Goal: Task Accomplishment & Management: Manage account settings

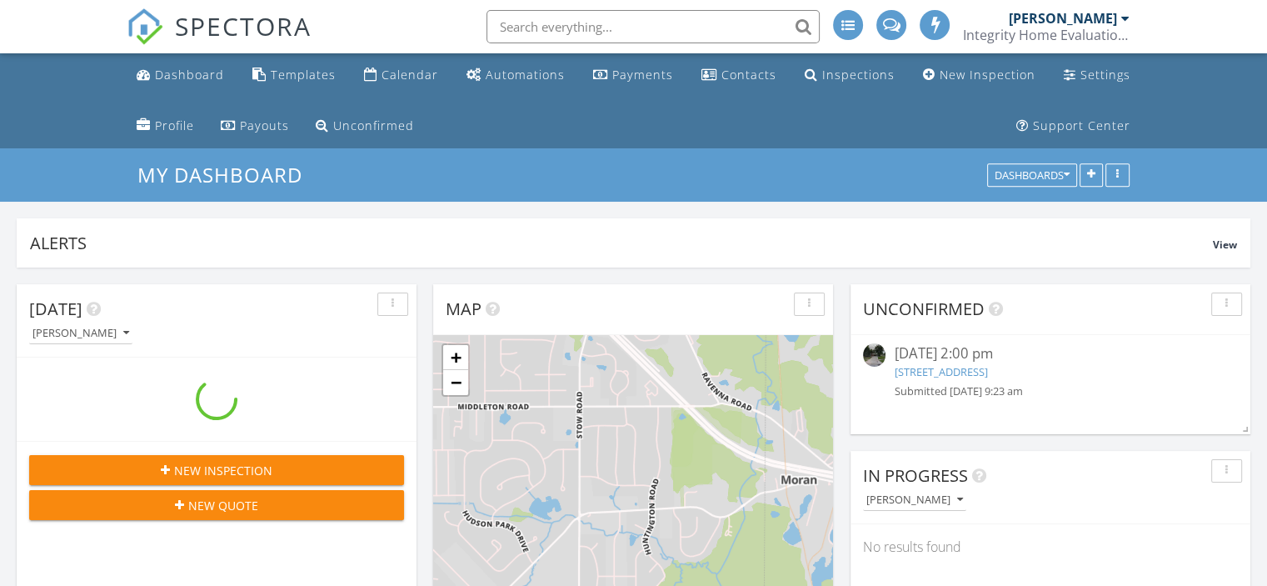
scroll to position [357, 400]
click at [984, 368] on link "240 S Park Dr, Aurora, OH 44202" at bounding box center [940, 371] width 93 height 15
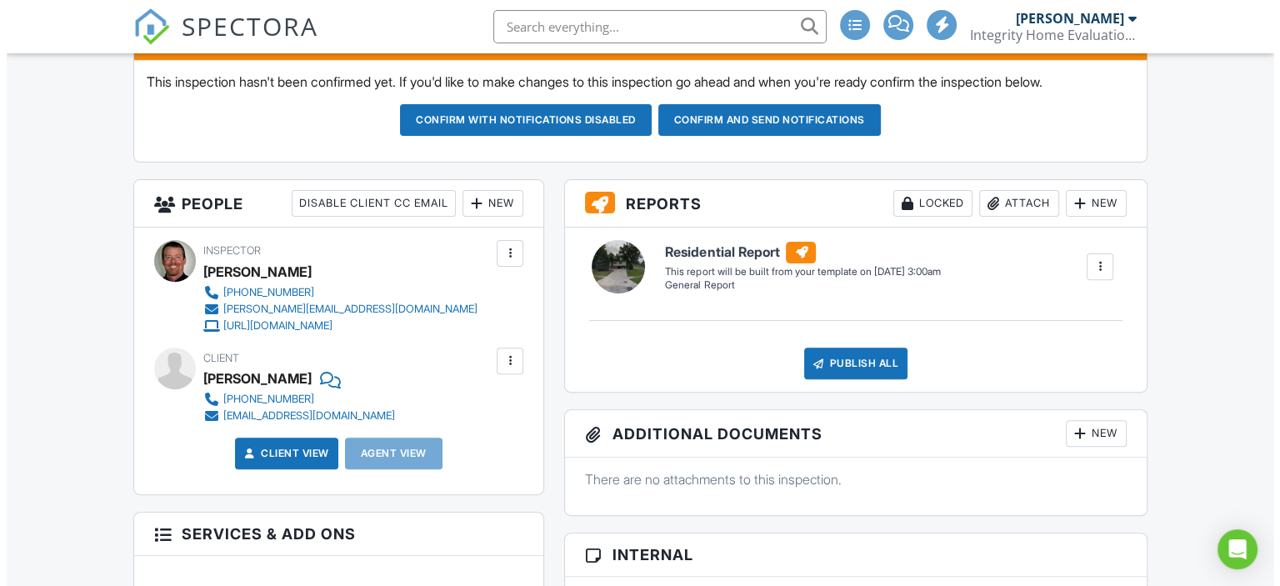
scroll to position [527, 0]
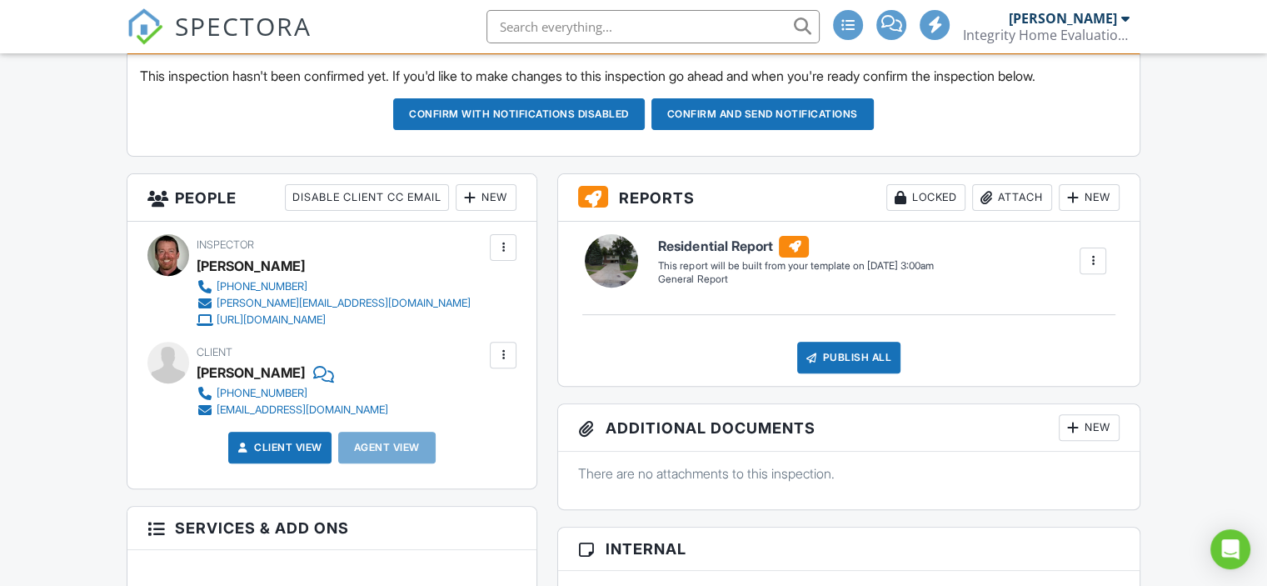
click at [502, 350] on div at bounding box center [503, 355] width 17 height 17
click at [464, 400] on li "Edit" at bounding box center [464, 406] width 85 height 42
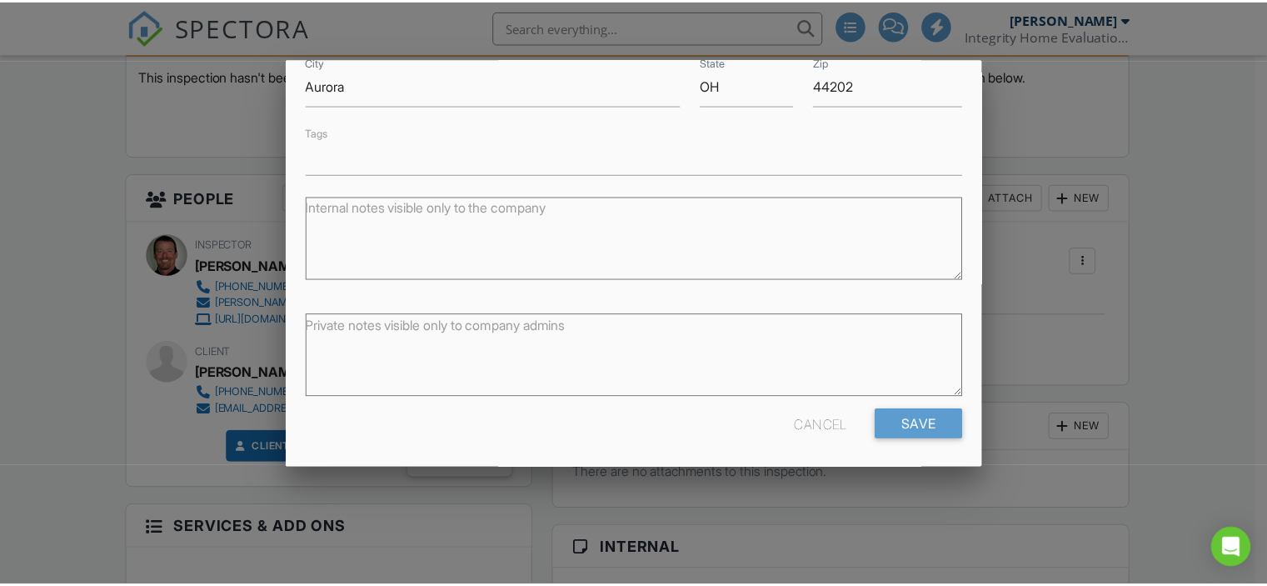
scroll to position [417, 0]
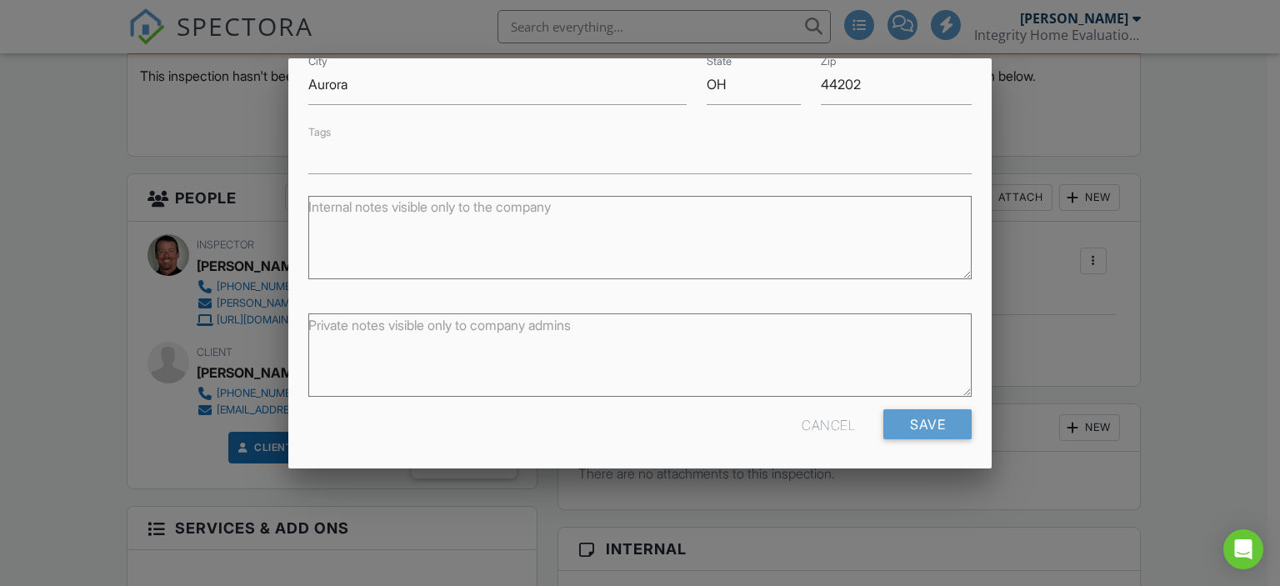
click at [819, 419] on div "Cancel" at bounding box center [827, 424] width 53 height 30
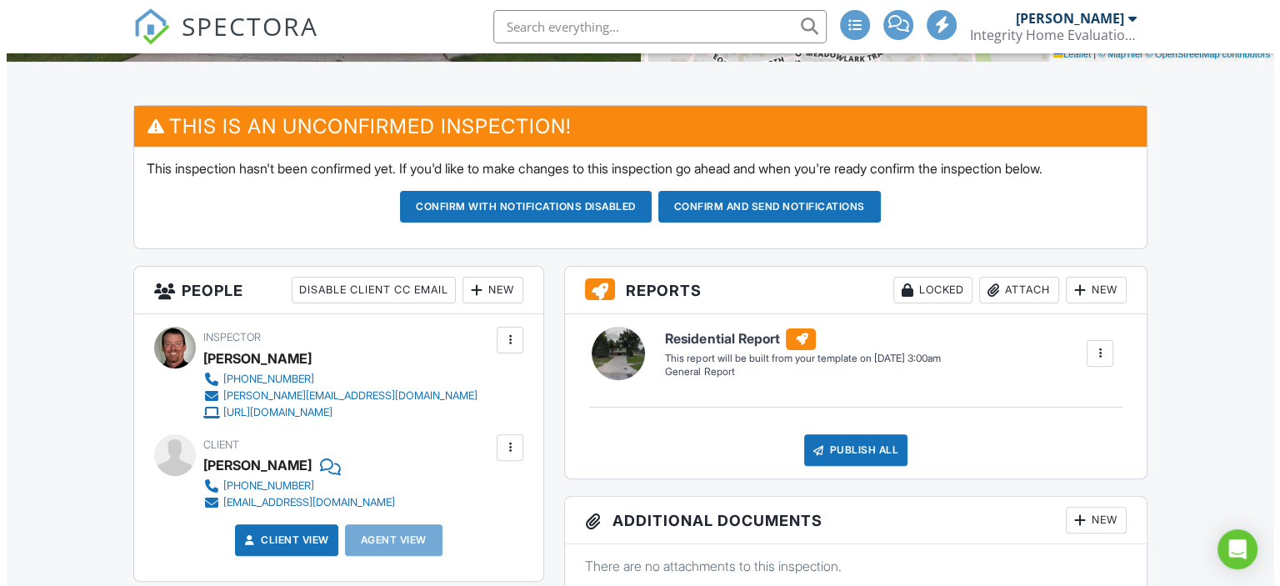
scroll to position [444, 0]
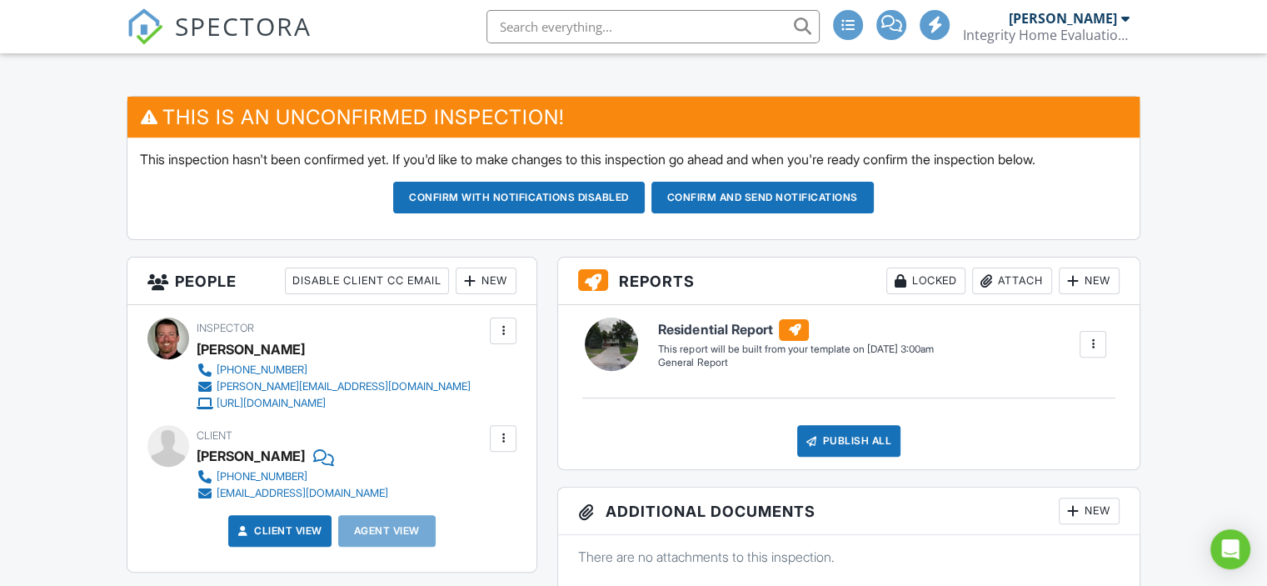
click at [476, 276] on div at bounding box center [470, 280] width 17 height 17
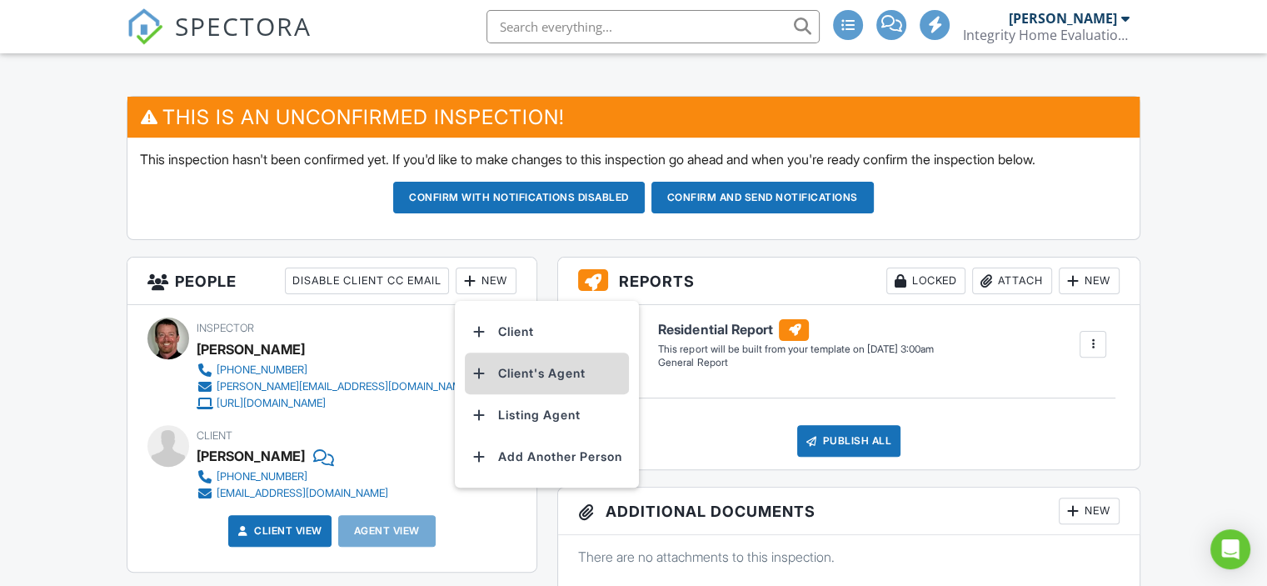
click at [550, 369] on li "Client's Agent" at bounding box center [547, 373] width 164 height 42
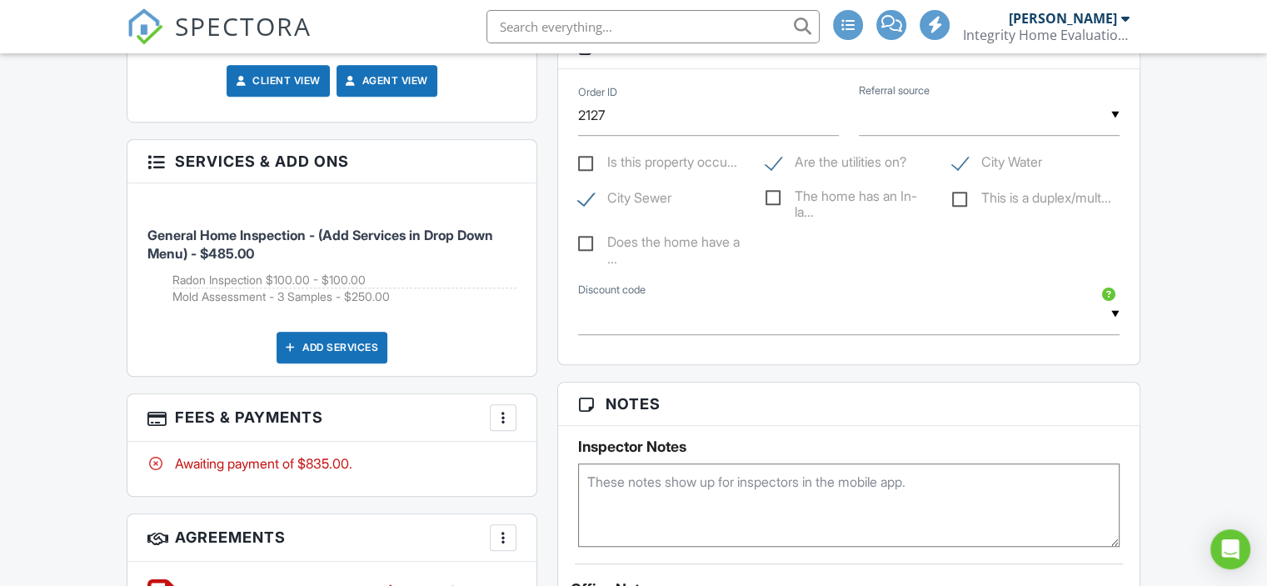
scroll to position [1083, 0]
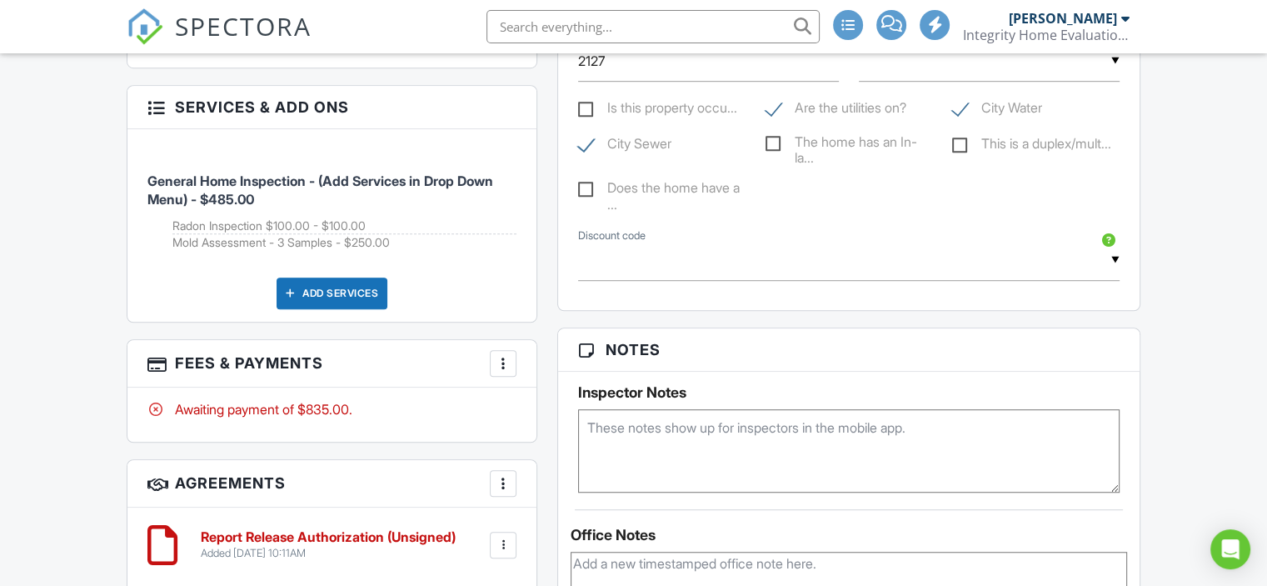
click at [630, 444] on textarea at bounding box center [849, 450] width 542 height 83
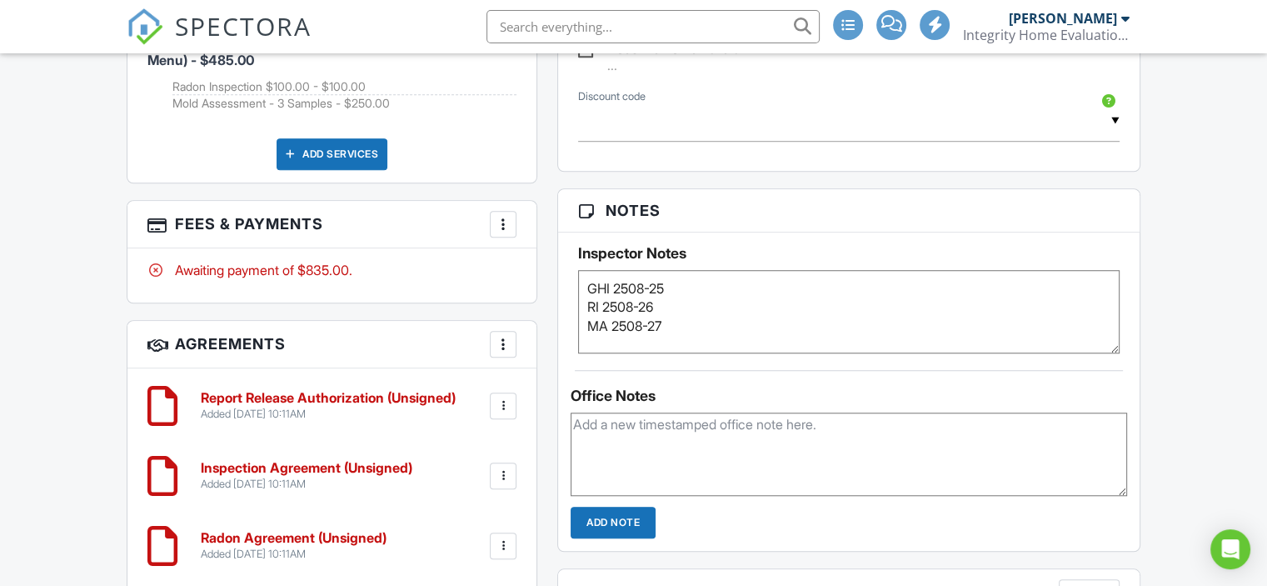
type textarea "GHI 2508-25 RI 2508-26 MA 2508-27"
click at [1181, 282] on div "Dashboard Templates Calendar Automations Payments Contacts Inspections New Insp…" at bounding box center [633, 113] width 1267 height 2564
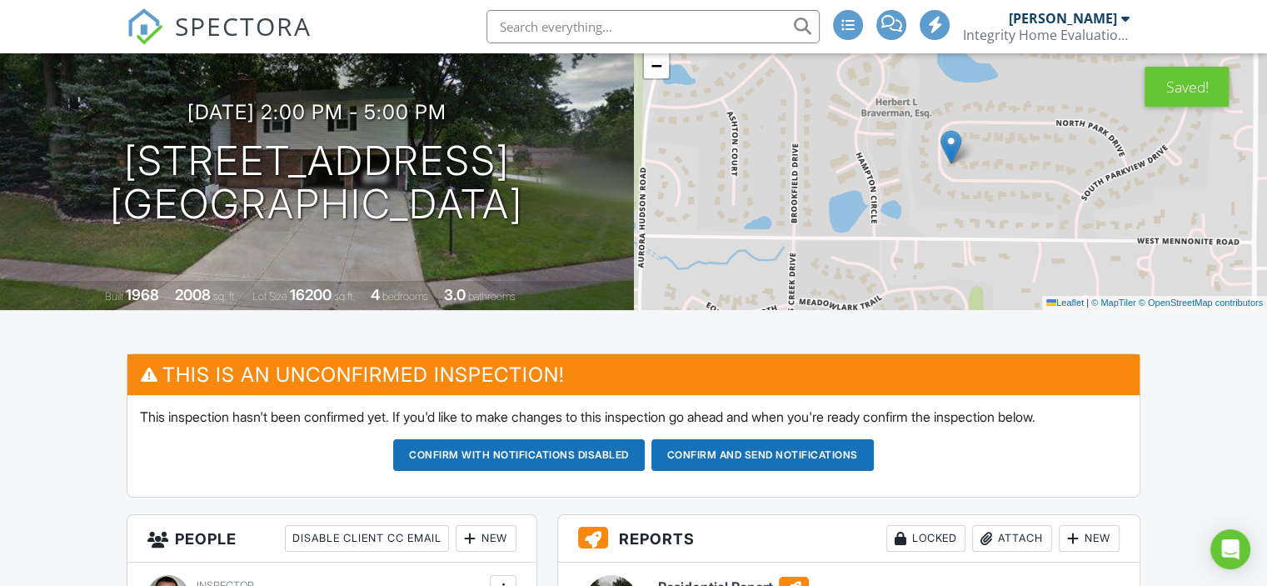
scroll to position [167, 0]
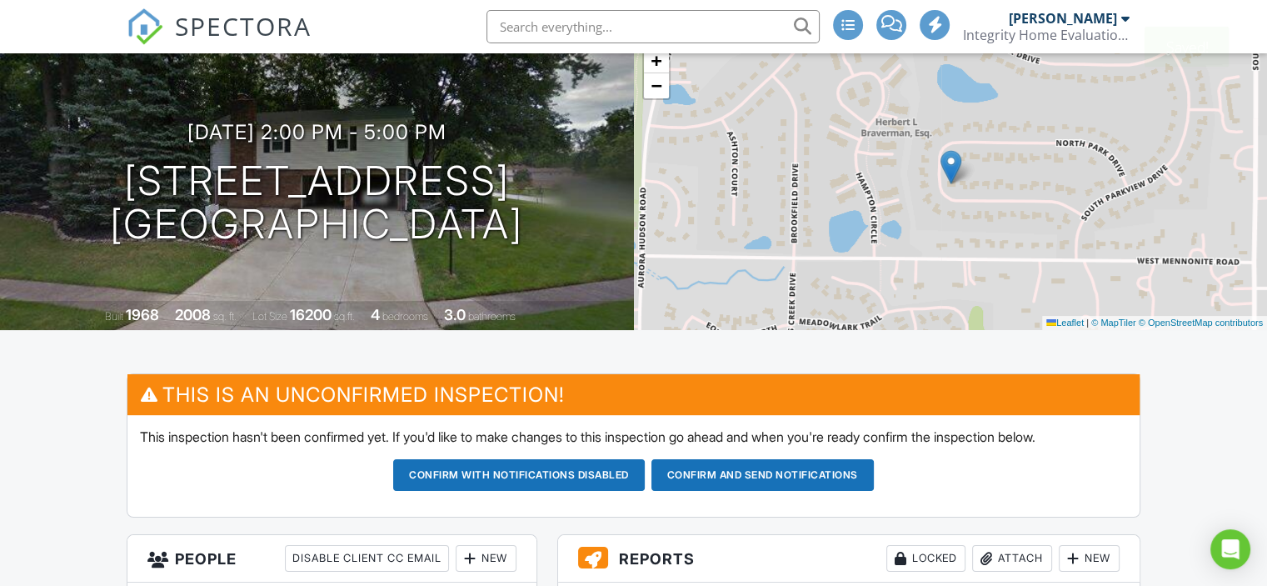
click at [645, 463] on button "Confirm and send notifications" at bounding box center [519, 475] width 252 height 32
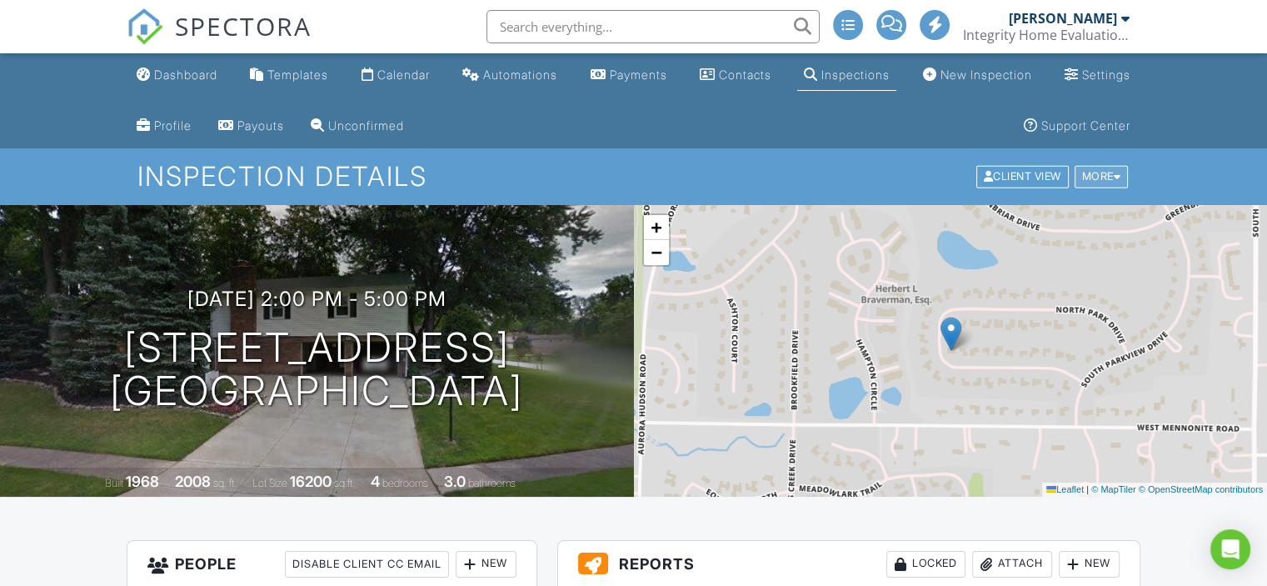
click at [1105, 172] on div "More" at bounding box center [1102, 177] width 54 height 22
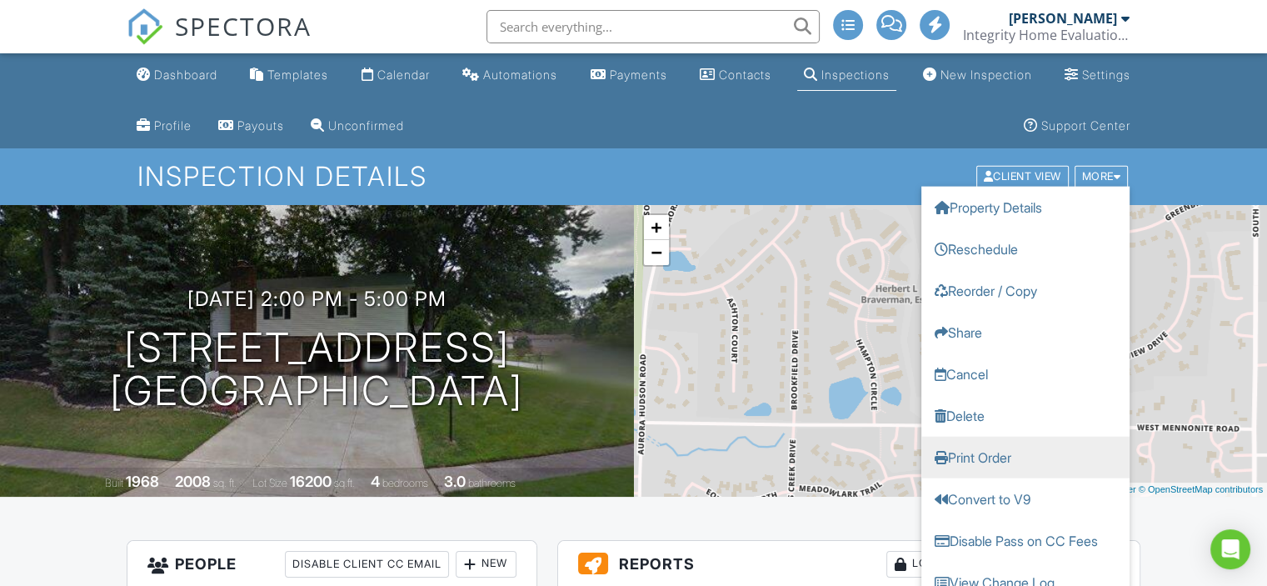
click at [1007, 459] on link "Print Order" at bounding box center [1025, 458] width 208 height 42
